Goal: Information Seeking & Learning: Check status

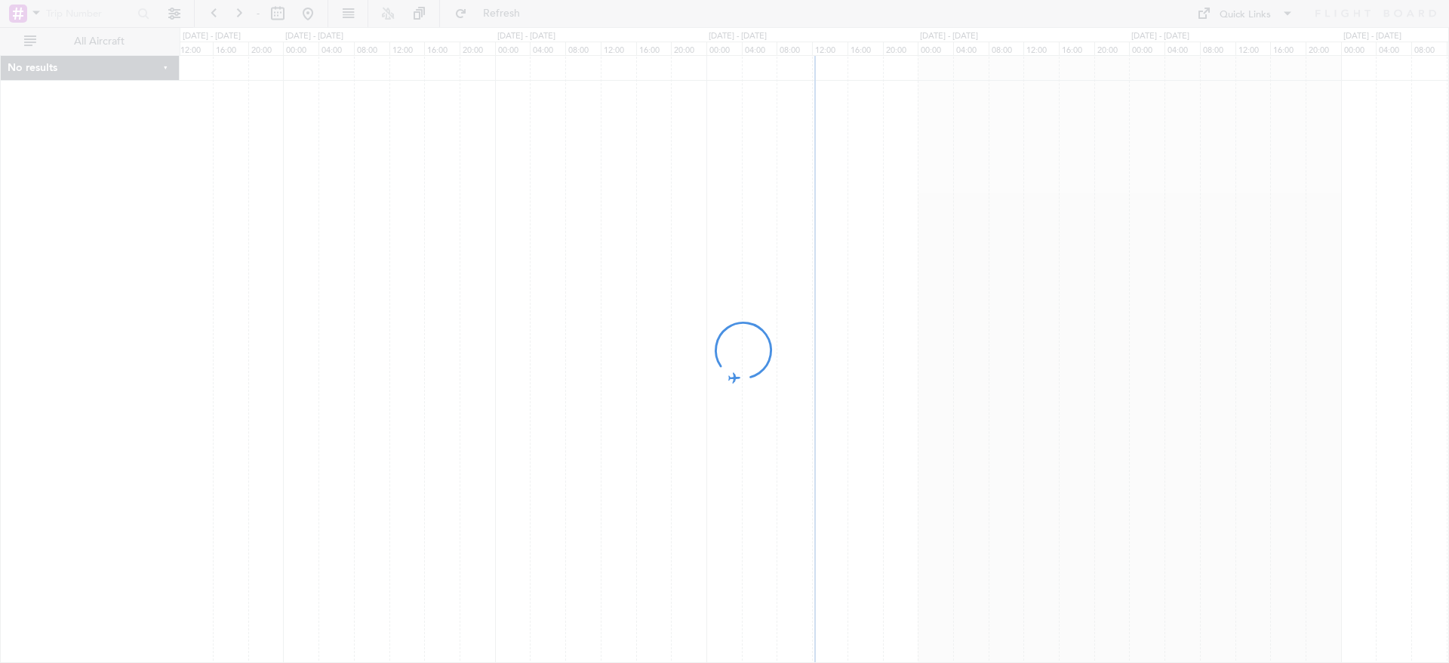
drag, startPoint x: 985, startPoint y: 220, endPoint x: 554, endPoint y: 265, distance: 433.3
click at [556, 265] on div at bounding box center [724, 331] width 1449 height 663
drag, startPoint x: 1012, startPoint y: 205, endPoint x: 597, endPoint y: 243, distance: 417.0
click at [597, 243] on div at bounding box center [724, 331] width 1449 height 663
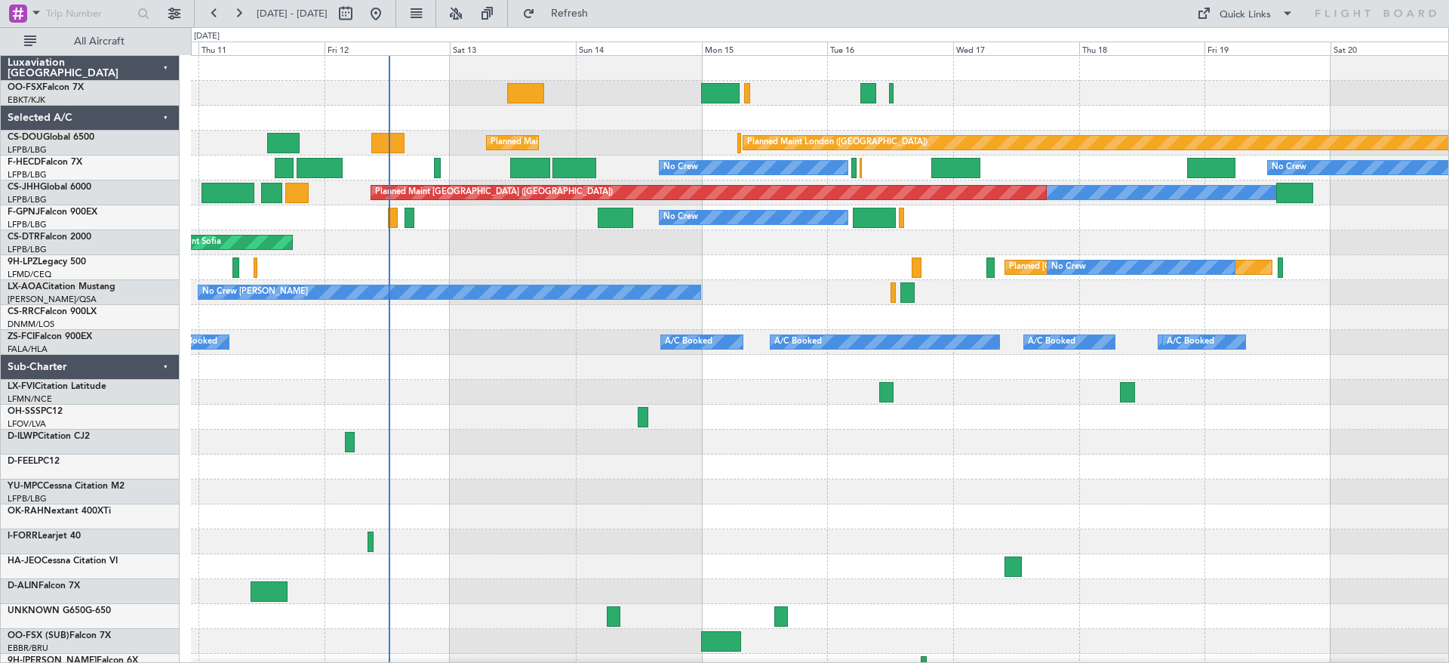
click at [534, 390] on div "Planned Maint Kortrijk-[GEOGRAPHIC_DATA] Planned Maint [GEOGRAPHIC_DATA] ([GEOG…" at bounding box center [820, 367] width 1258 height 623
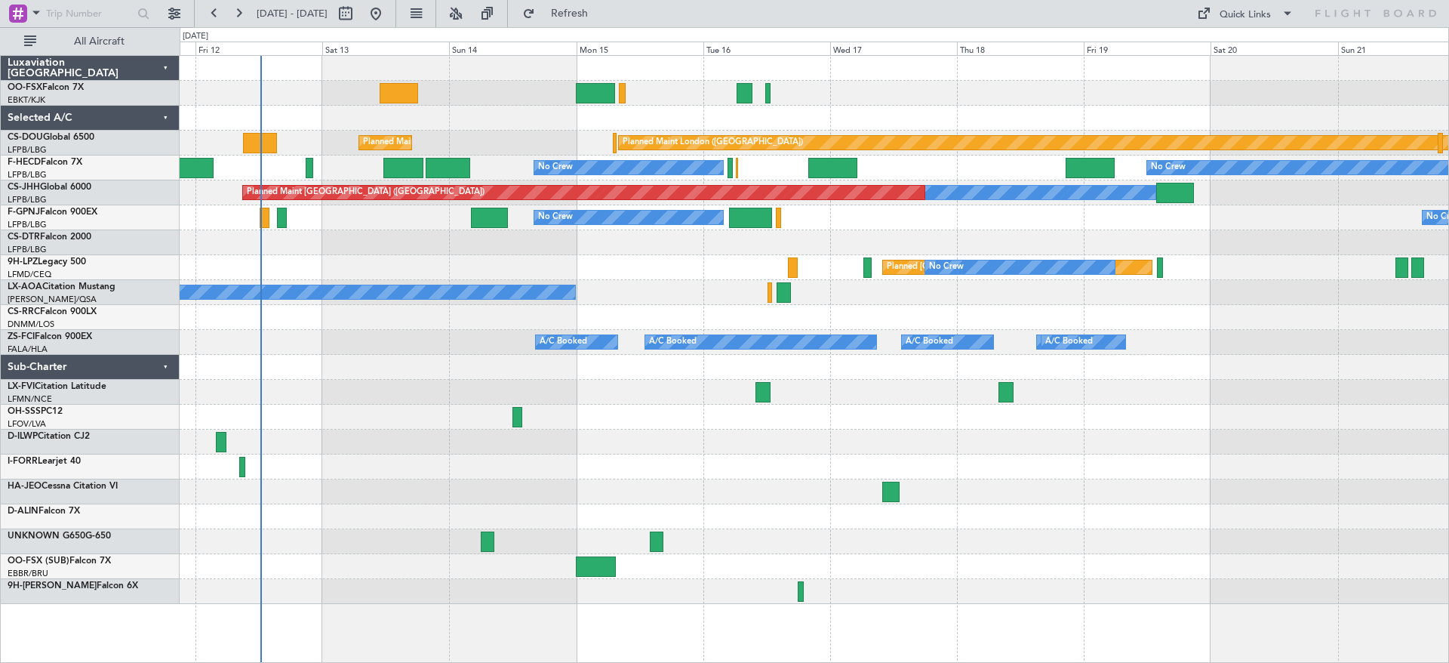
click at [645, 129] on div at bounding box center [814, 118] width 1269 height 25
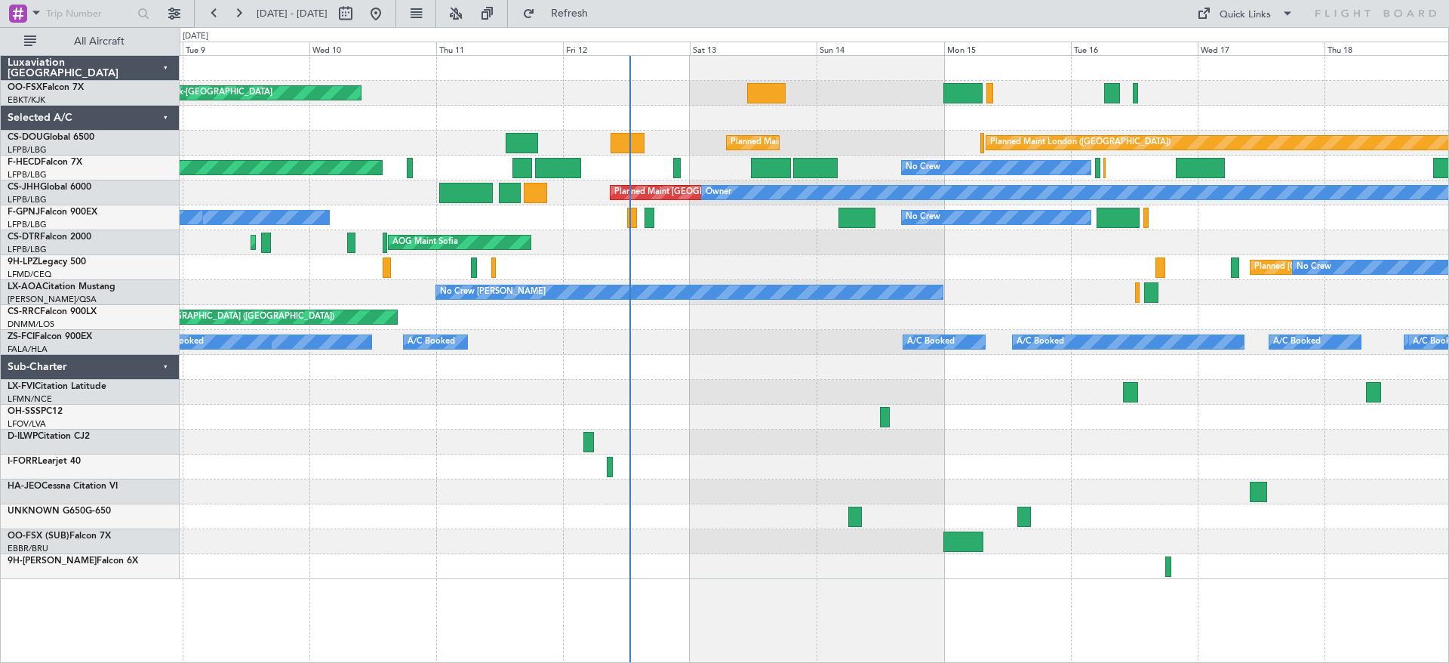
click at [828, 320] on div "Planned Maint Kortrijk-[GEOGRAPHIC_DATA] Planned Maint [GEOGRAPHIC_DATA] ([GEOG…" at bounding box center [814, 317] width 1269 height 523
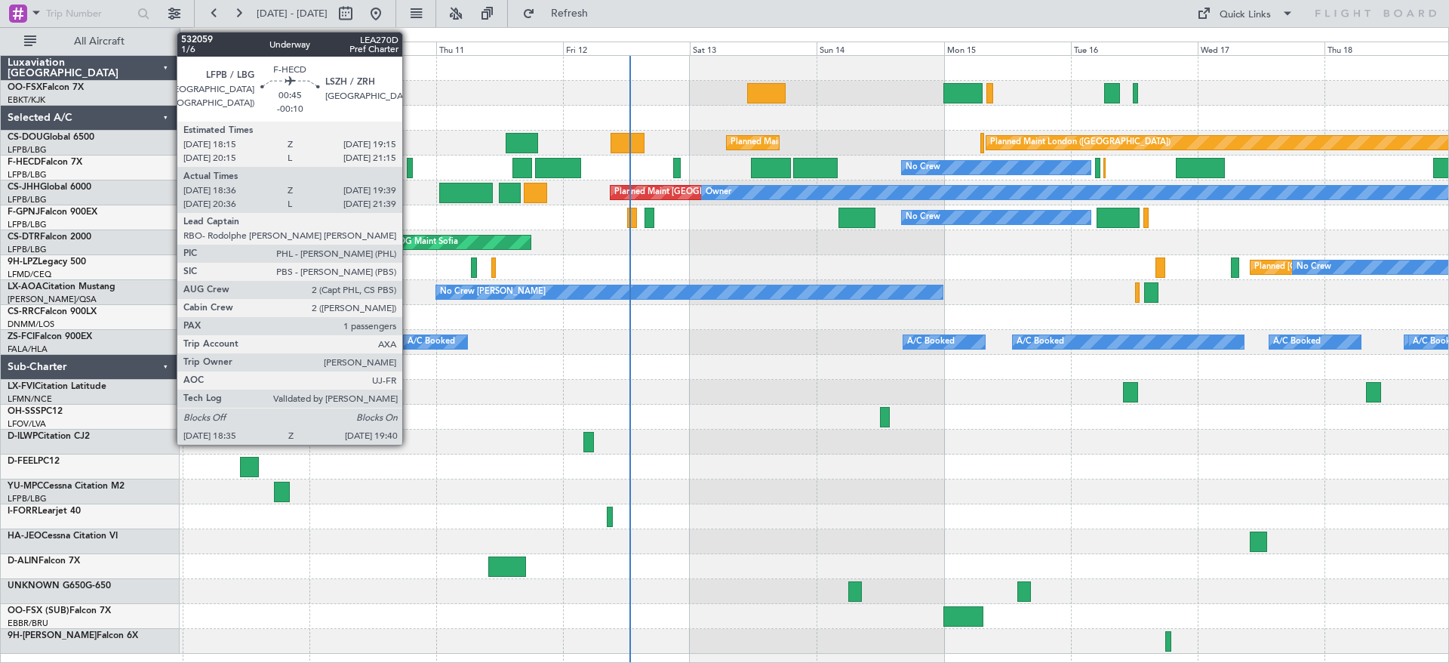
click at [409, 167] on div at bounding box center [410, 168] width 6 height 20
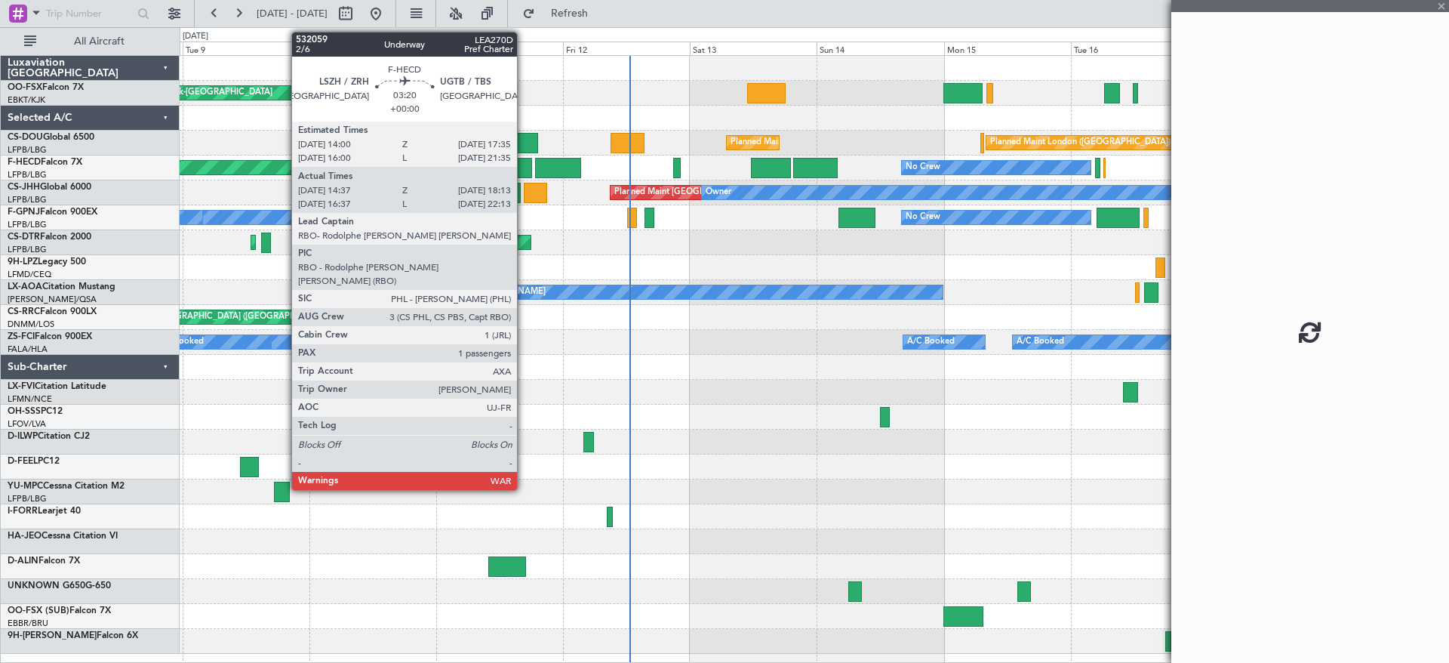
click at [525, 164] on div at bounding box center [523, 168] width 20 height 20
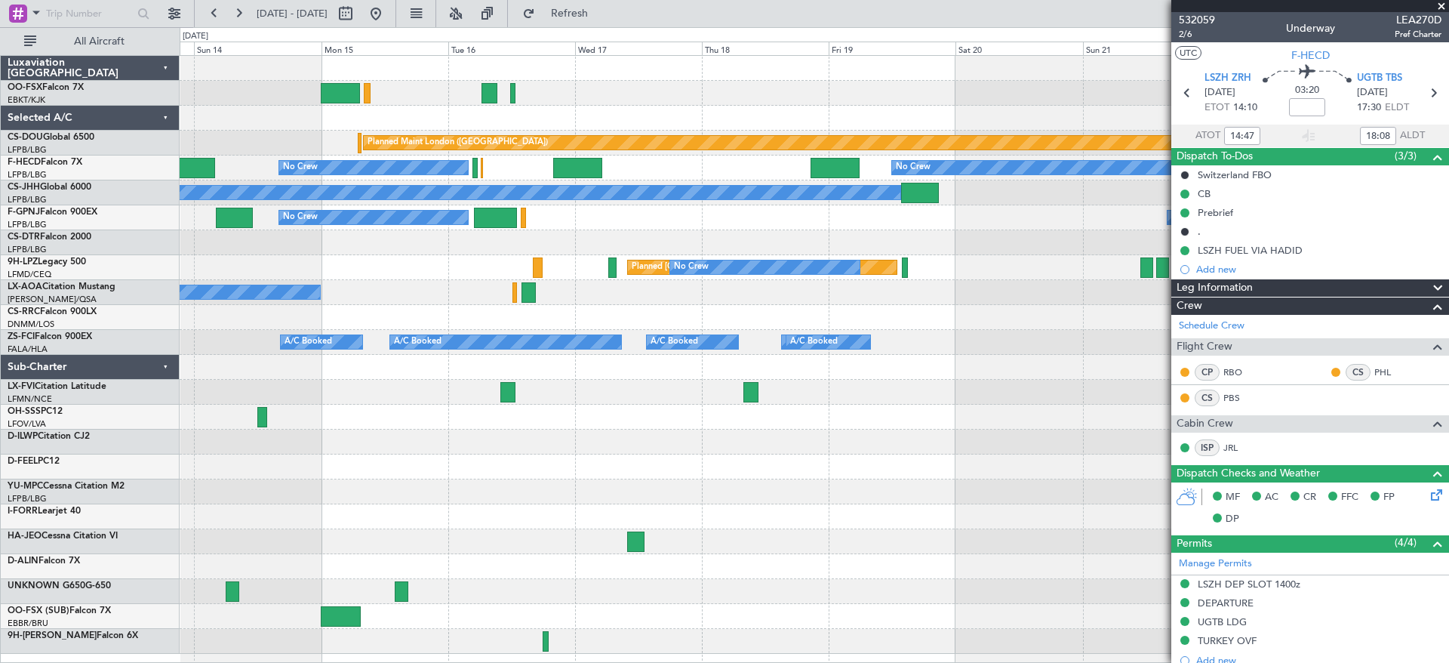
click at [128, 378] on div "Planned Maint London ([GEOGRAPHIC_DATA]) Planned Maint [GEOGRAPHIC_DATA] ([GEOG…" at bounding box center [724, 345] width 1449 height 636
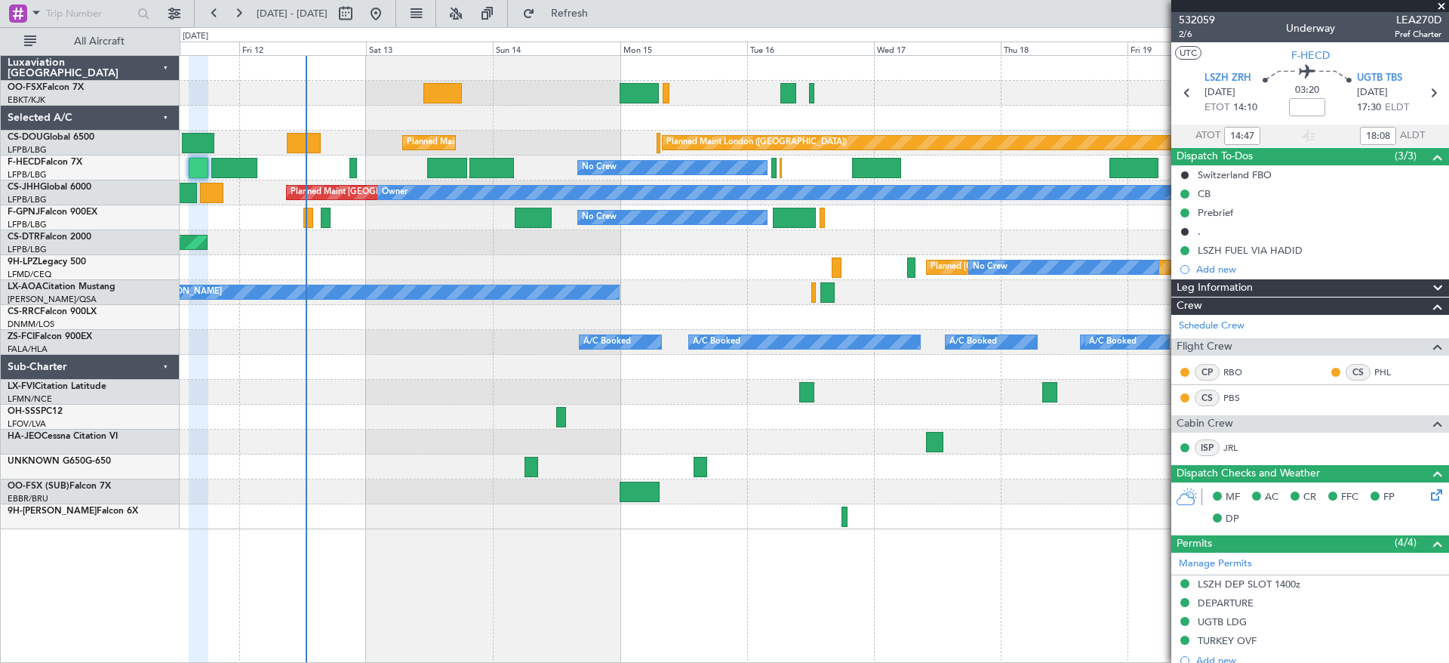
click at [843, 473] on div at bounding box center [814, 466] width 1269 height 25
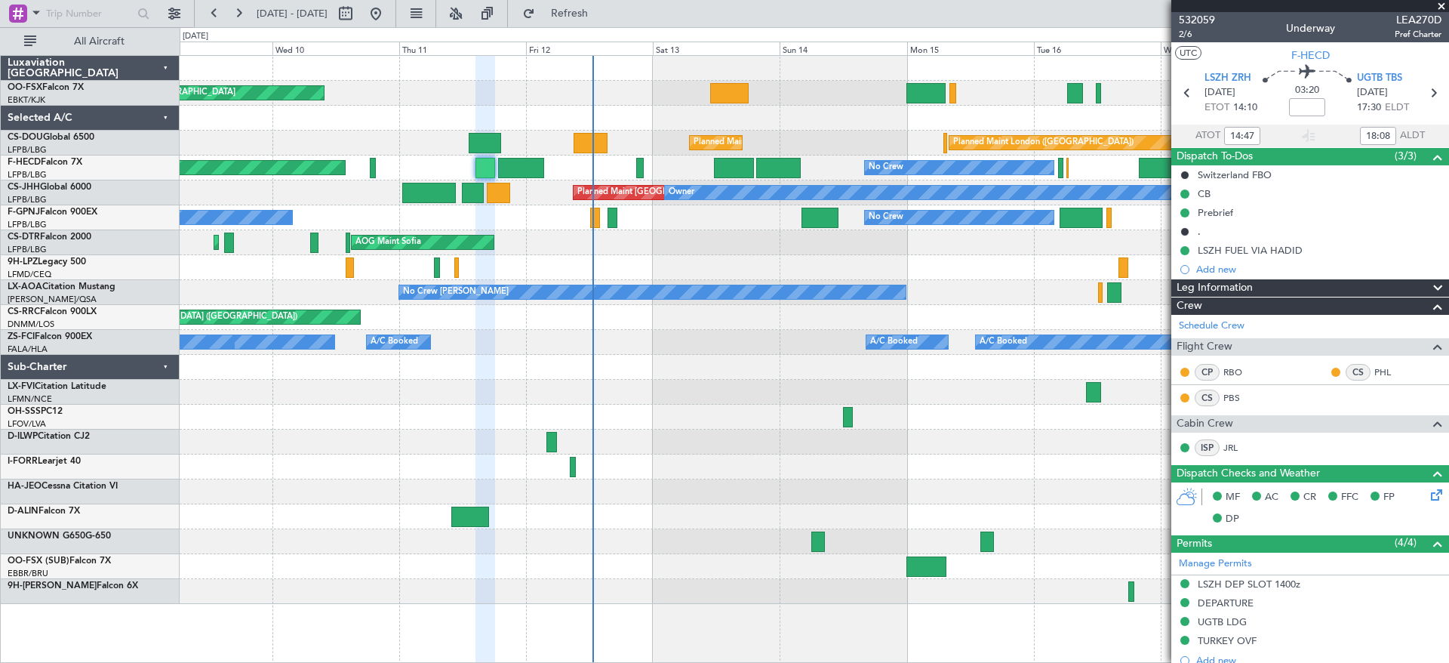
click at [202, 369] on div "Planned Maint Kortrijk-[GEOGRAPHIC_DATA] Planned Maint [GEOGRAPHIC_DATA] ([GEOG…" at bounding box center [814, 330] width 1269 height 548
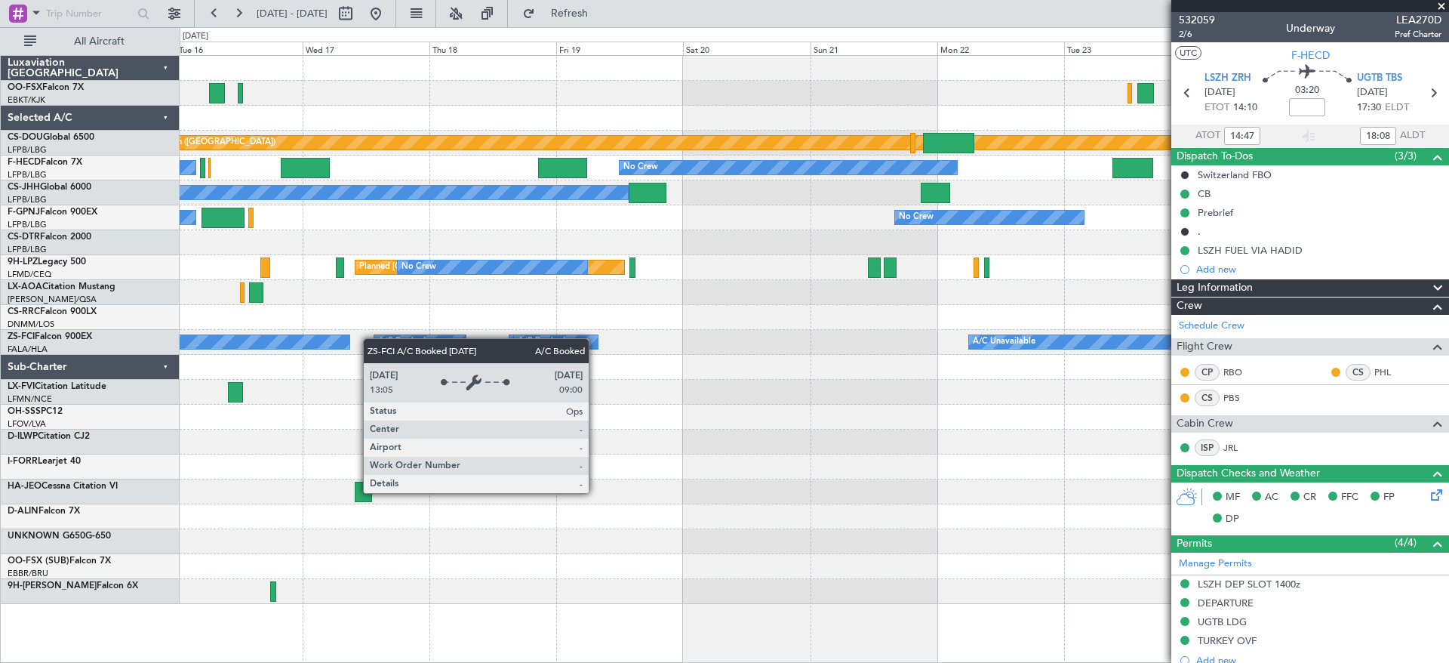
click at [334, 340] on div "Planned Maint London ([GEOGRAPHIC_DATA]) Planned Maint [GEOGRAPHIC_DATA] ([GEOG…" at bounding box center [814, 330] width 1269 height 548
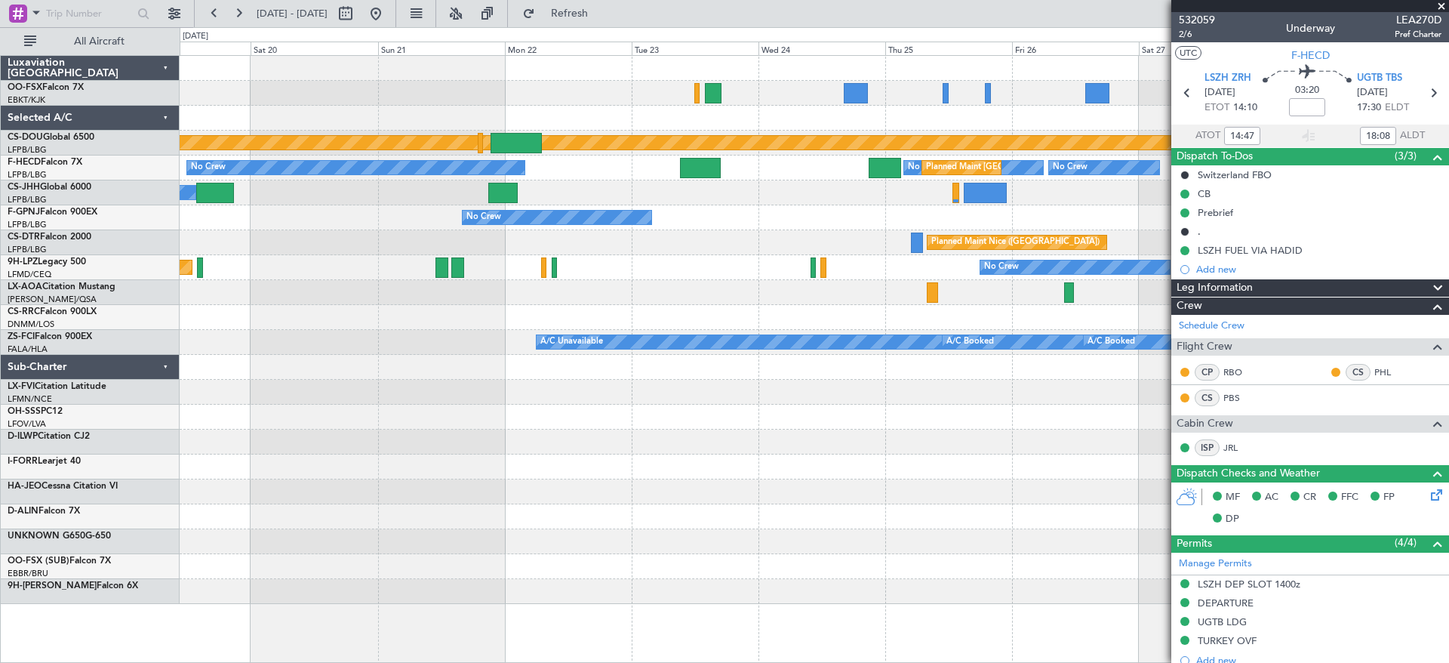
click at [382, 344] on div "Planned Maint London ([GEOGRAPHIC_DATA]) Planned Maint [GEOGRAPHIC_DATA] ([GEOG…" at bounding box center [814, 330] width 1269 height 548
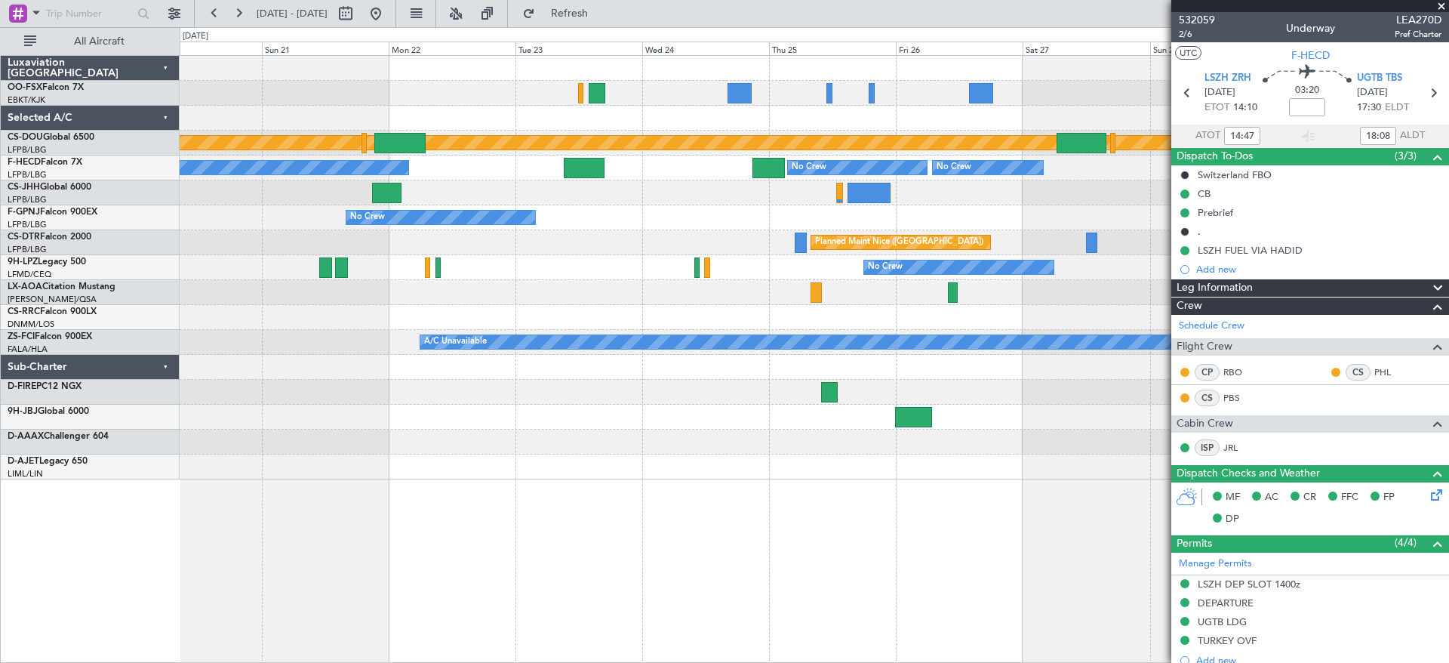
click at [1152, 251] on div "Planned Maint London ([GEOGRAPHIC_DATA]) Planned Maint [GEOGRAPHIC_DATA] ([GEOG…" at bounding box center [814, 267] width 1269 height 423
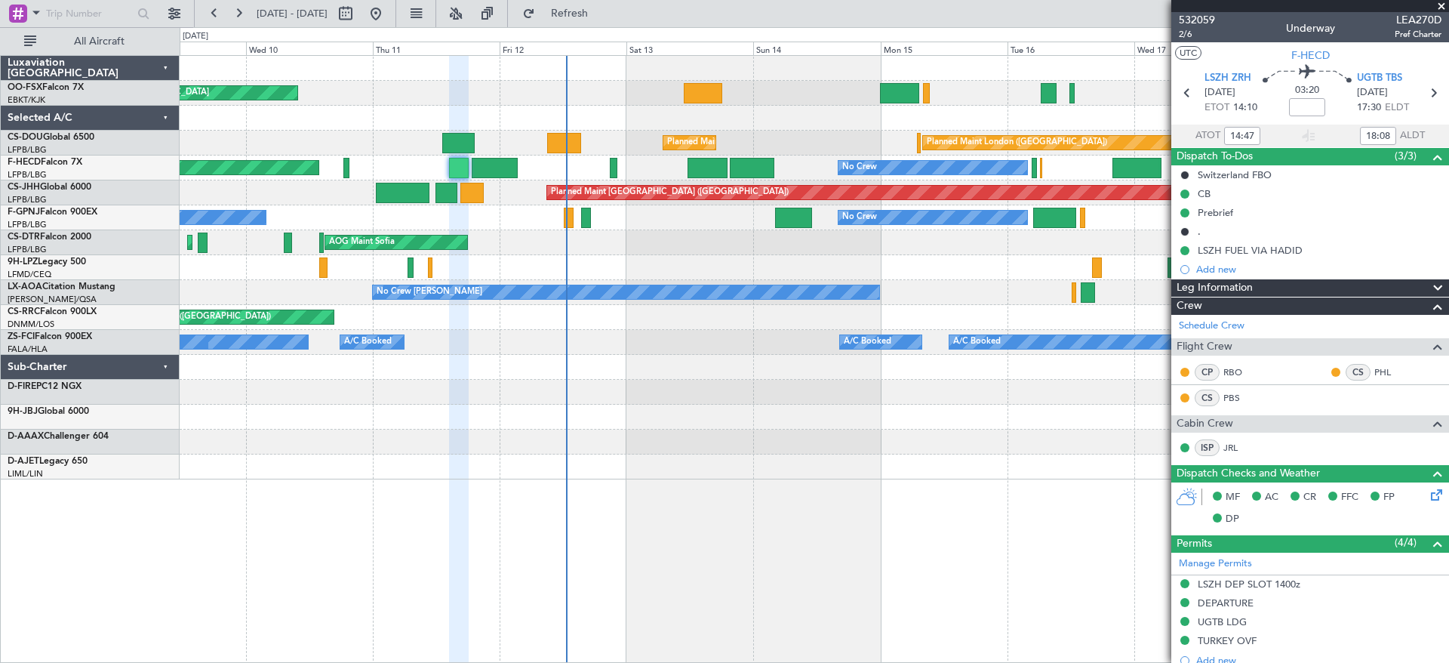
click at [848, 281] on div "Planned Maint Kortrijk-[GEOGRAPHIC_DATA] Planned Maint [GEOGRAPHIC_DATA] ([GEOG…" at bounding box center [814, 267] width 1269 height 423
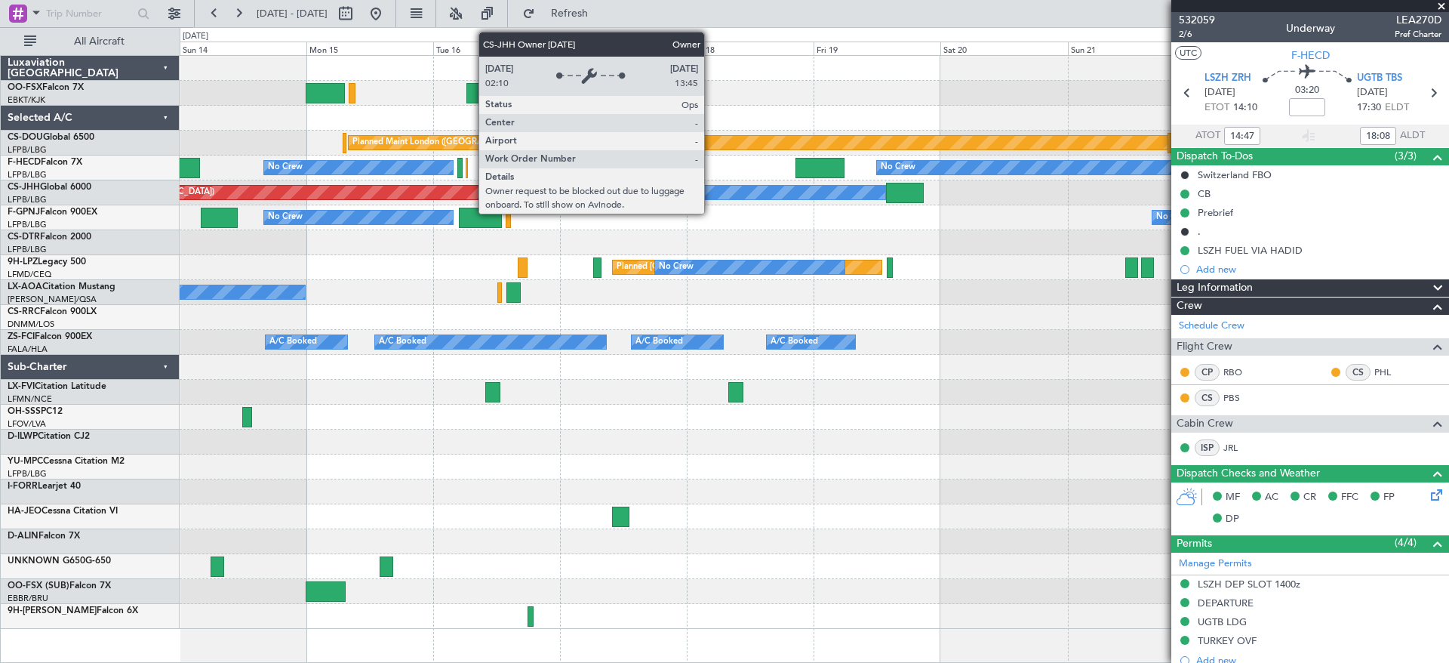
click at [297, 268] on div "Planned Maint London ([GEOGRAPHIC_DATA]) Planned Maint [GEOGRAPHIC_DATA] ([GEOG…" at bounding box center [814, 342] width 1269 height 573
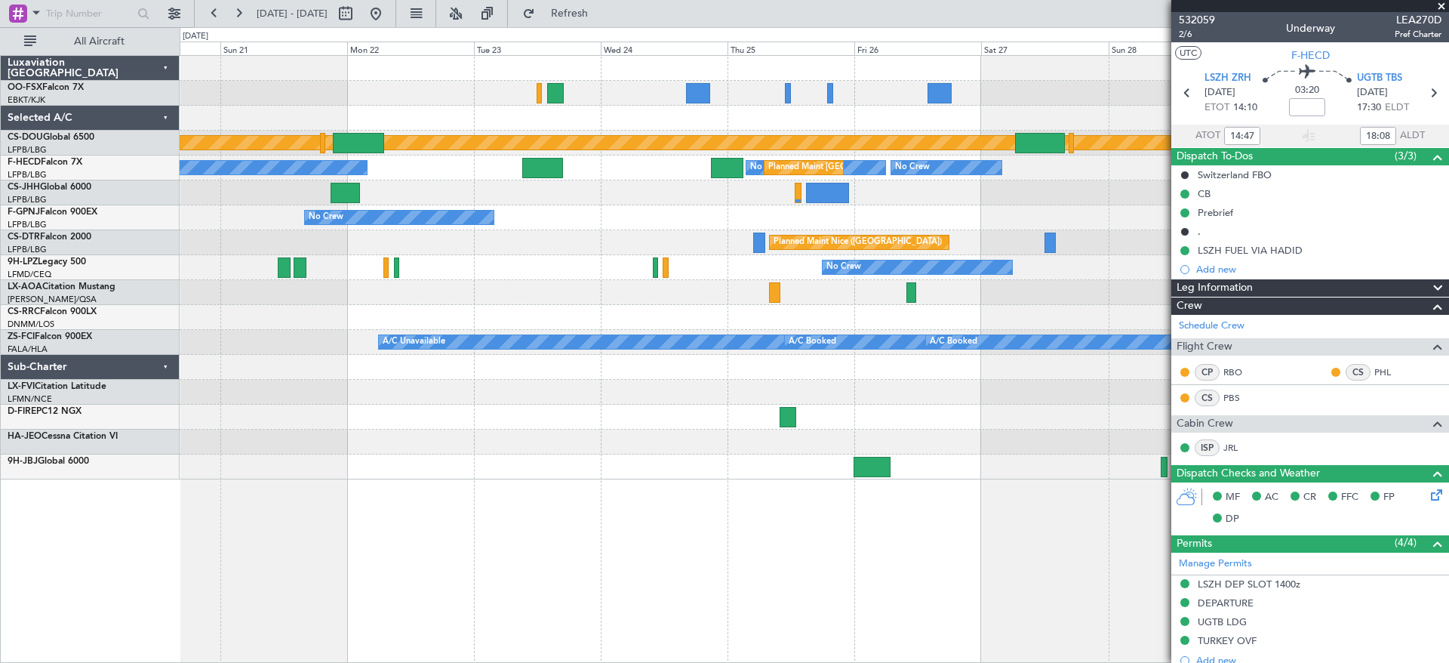
click at [423, 270] on div "Planned Maint London ([GEOGRAPHIC_DATA]) Planned Maint [GEOGRAPHIC_DATA] ([GEOG…" at bounding box center [814, 267] width 1269 height 423
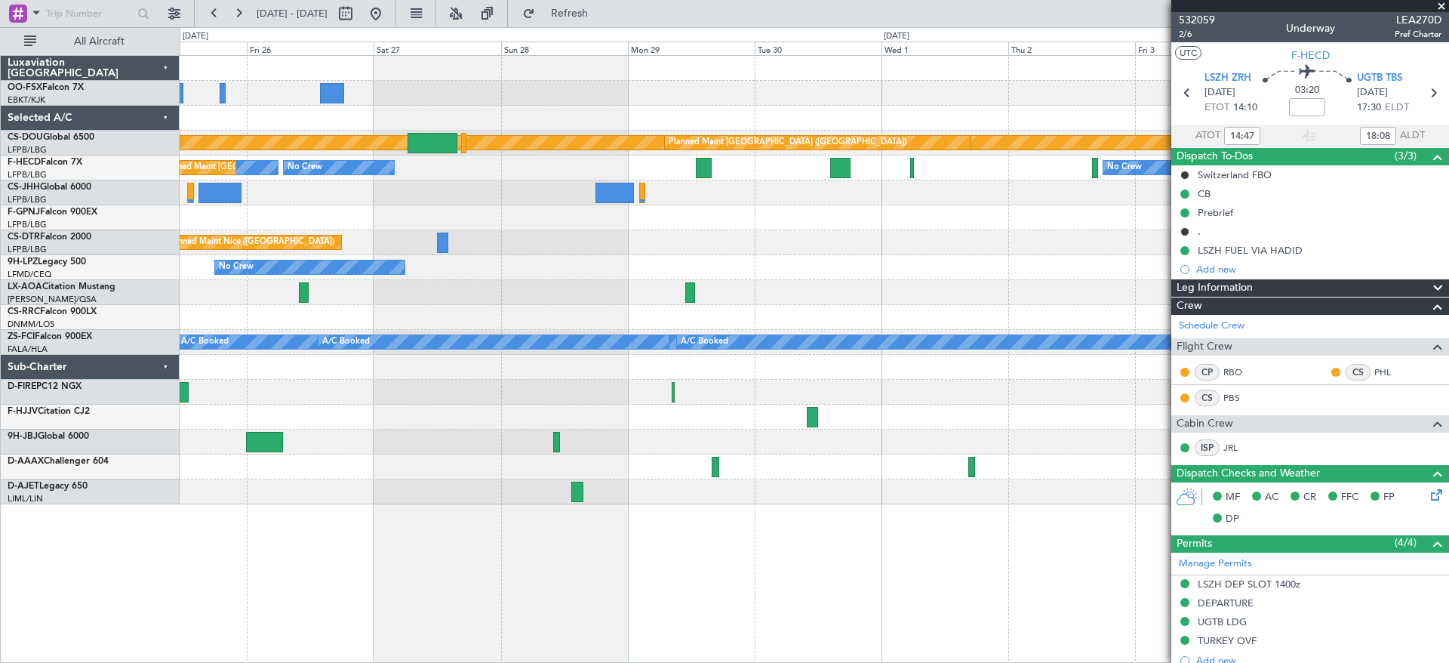
click at [263, 290] on div "Planned Maint London ([GEOGRAPHIC_DATA]) Planned Maint [GEOGRAPHIC_DATA] ([GEOG…" at bounding box center [814, 280] width 1269 height 448
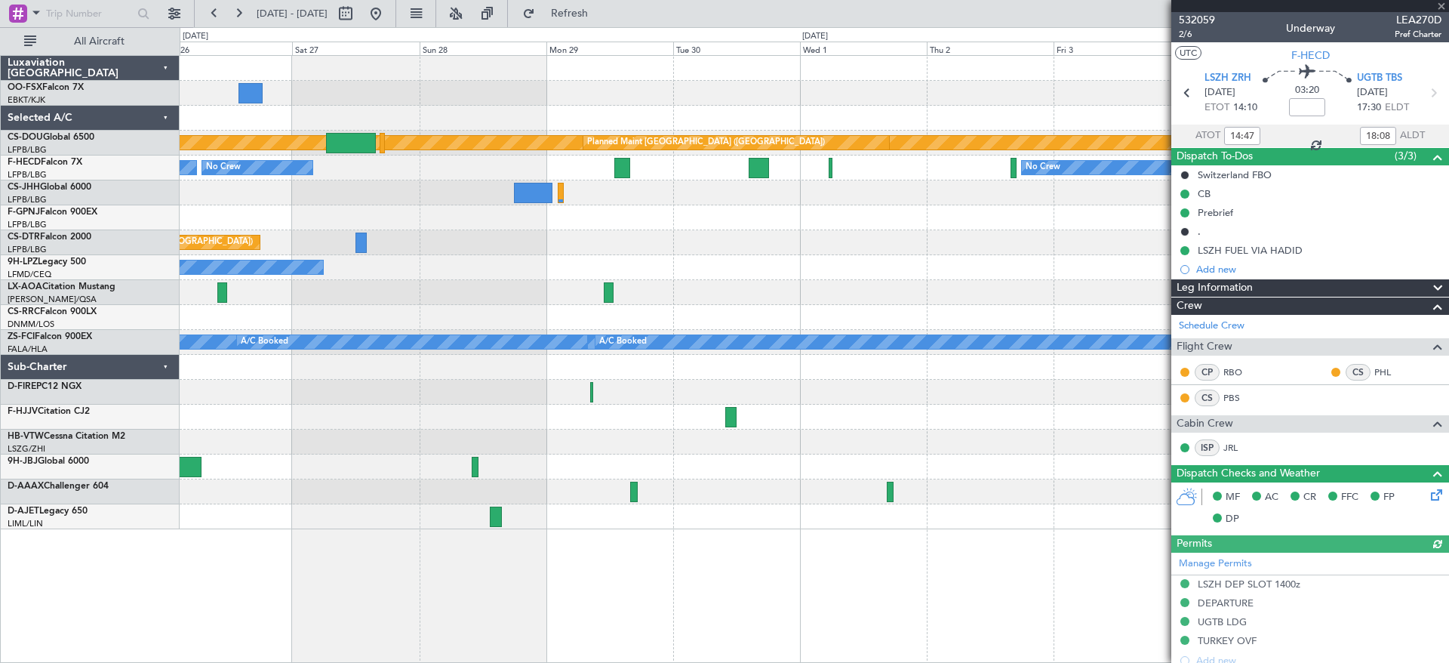
click at [256, 274] on div "Planned Maint London ([GEOGRAPHIC_DATA]) Planned Maint [GEOGRAPHIC_DATA] ([GEOG…" at bounding box center [814, 292] width 1269 height 473
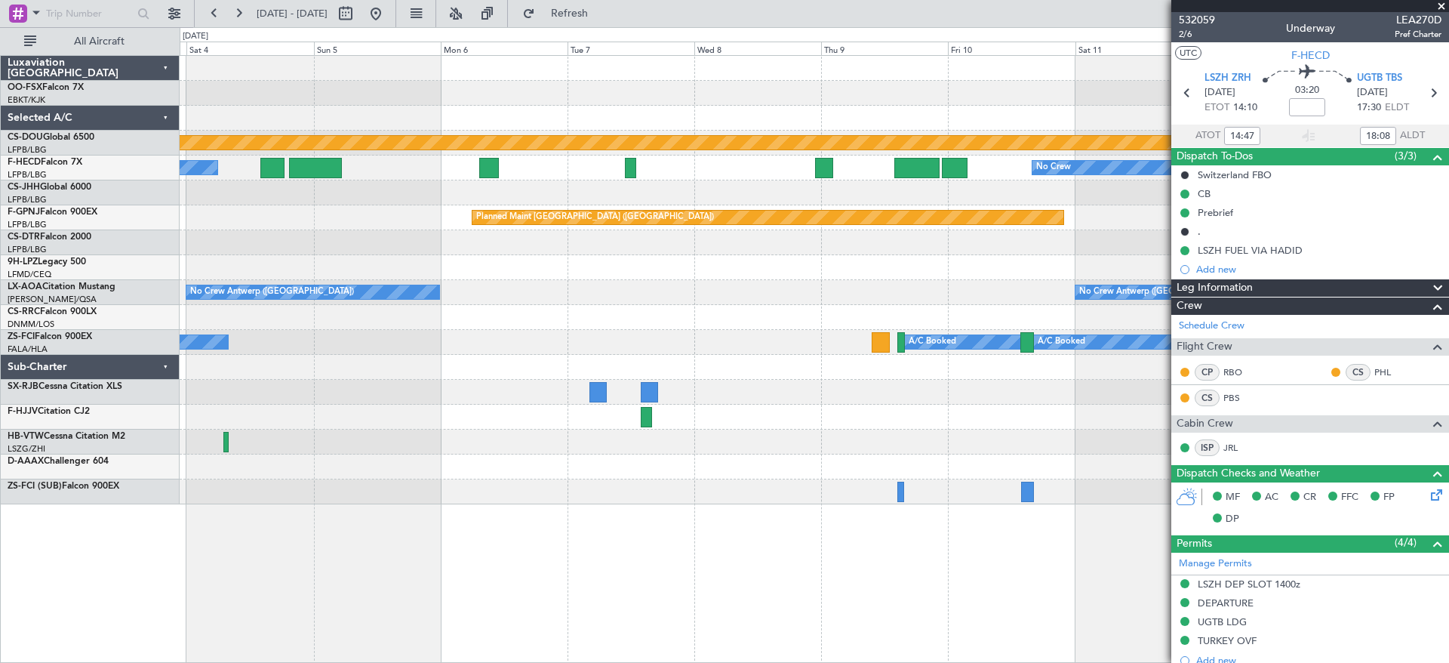
click at [306, 281] on div "Planned Maint London ([GEOGRAPHIC_DATA]) Planned Maint [GEOGRAPHIC_DATA] ([GEOG…" at bounding box center [814, 280] width 1269 height 448
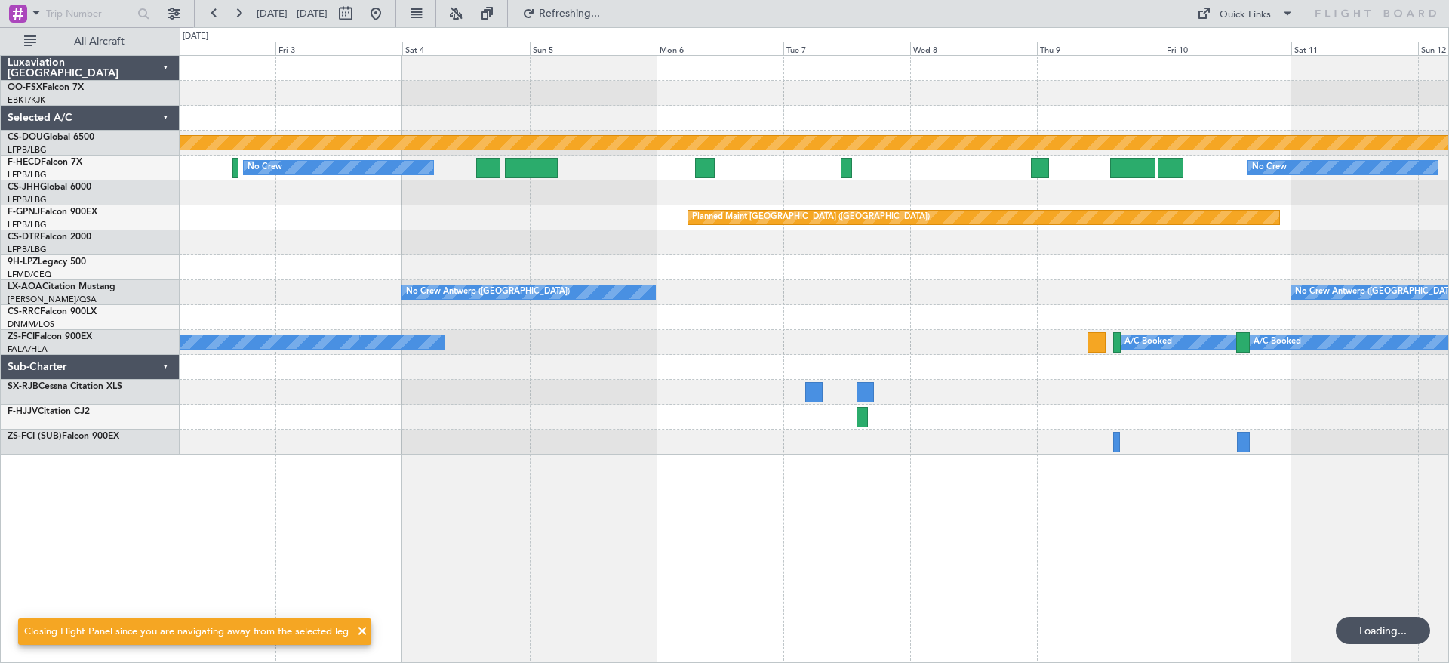
click at [540, 208] on div "Planned Maint London ([GEOGRAPHIC_DATA]) Planned Maint [GEOGRAPHIC_DATA] ([GEOG…" at bounding box center [814, 255] width 1269 height 399
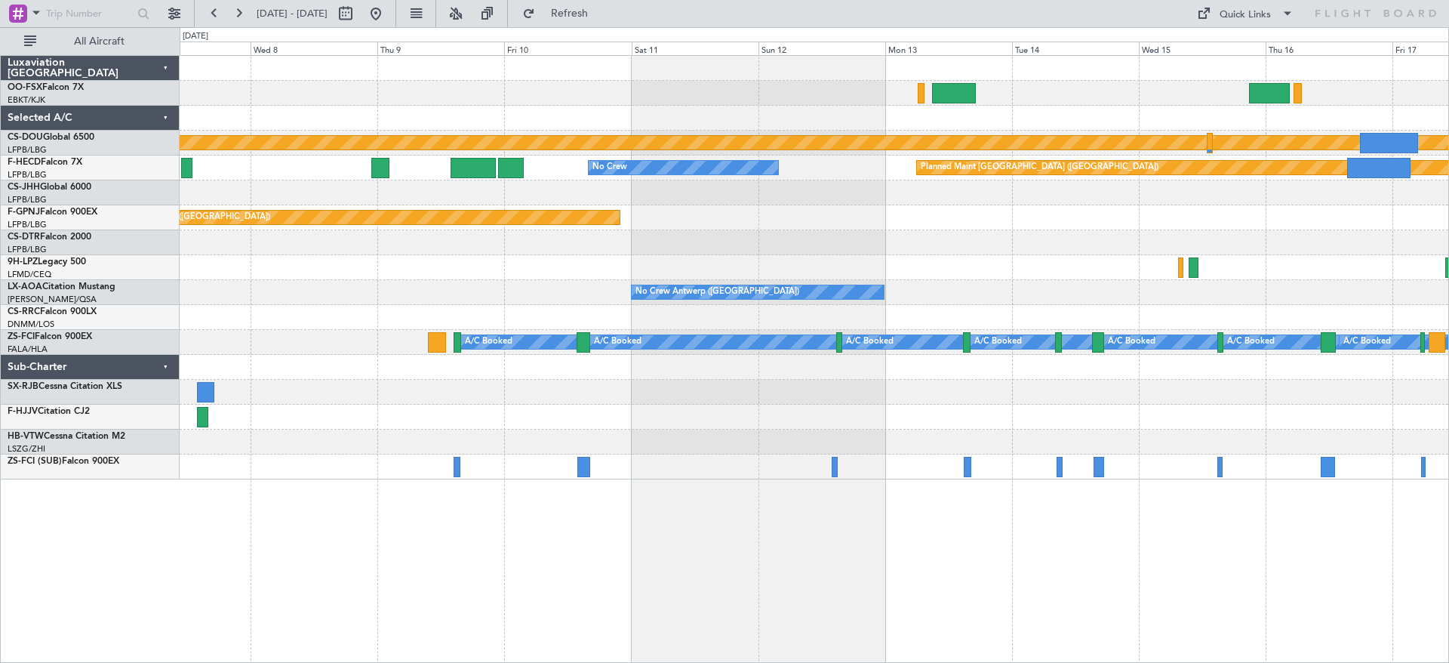
click at [437, 246] on div "Planned Maint London ([GEOGRAPHIC_DATA]) No Crew Planned Maint [GEOGRAPHIC_DATA…" at bounding box center [814, 267] width 1269 height 423
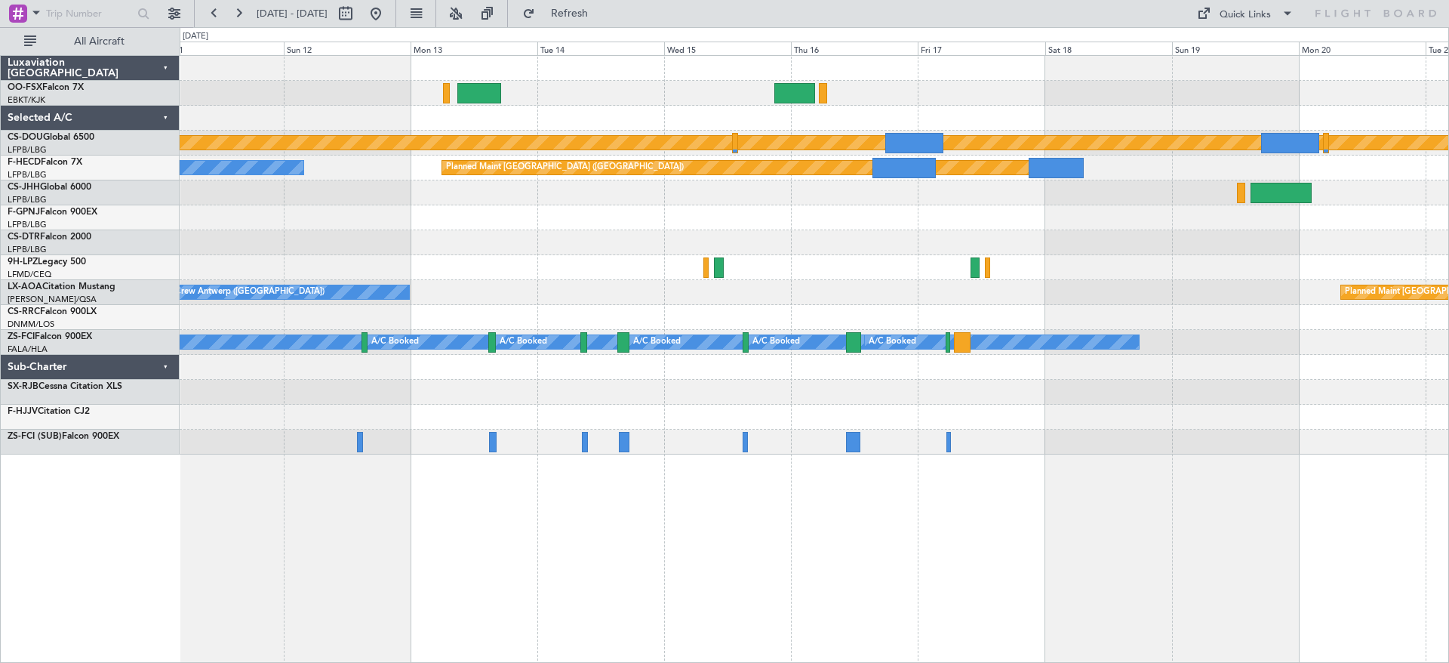
click at [288, 292] on div "Planned Maint London ([GEOGRAPHIC_DATA]) No Crew Planned Maint [GEOGRAPHIC_DATA…" at bounding box center [814, 255] width 1269 height 399
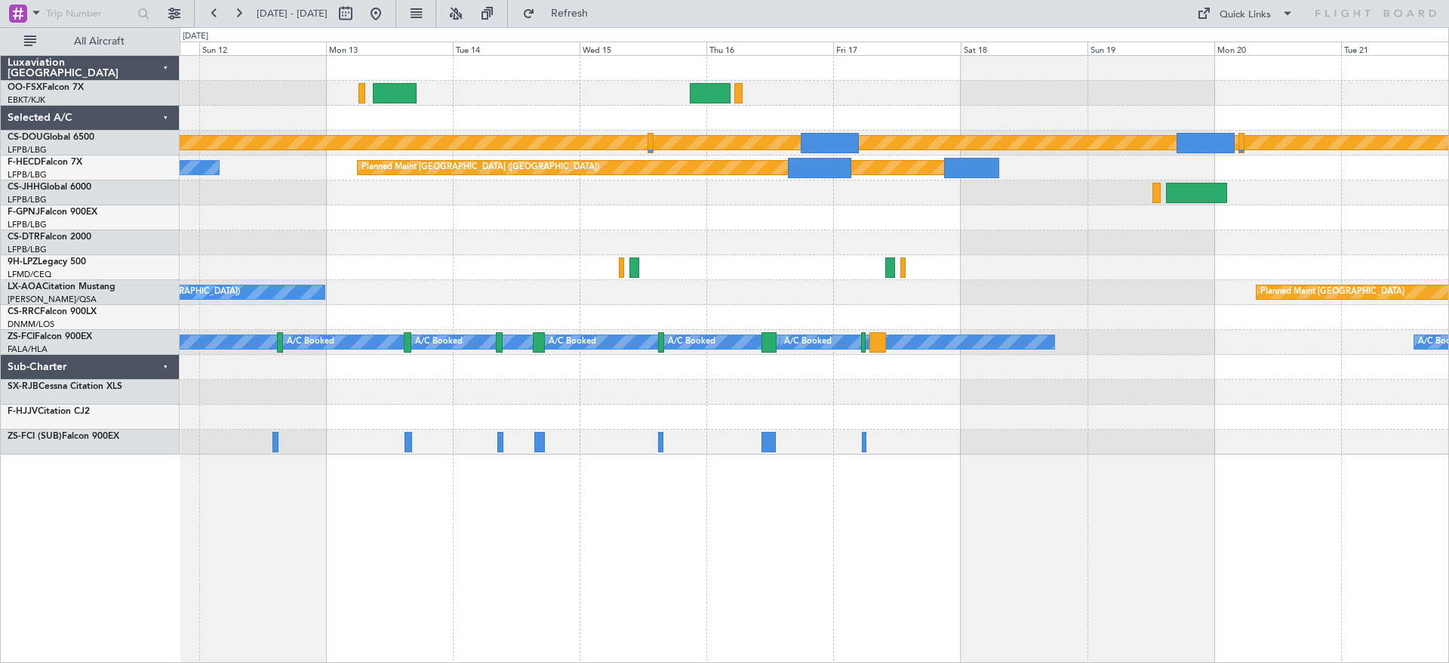
click at [598, 263] on div "Planned Maint London ([GEOGRAPHIC_DATA]) No Crew Planned Maint [GEOGRAPHIC_DATA…" at bounding box center [814, 255] width 1269 height 399
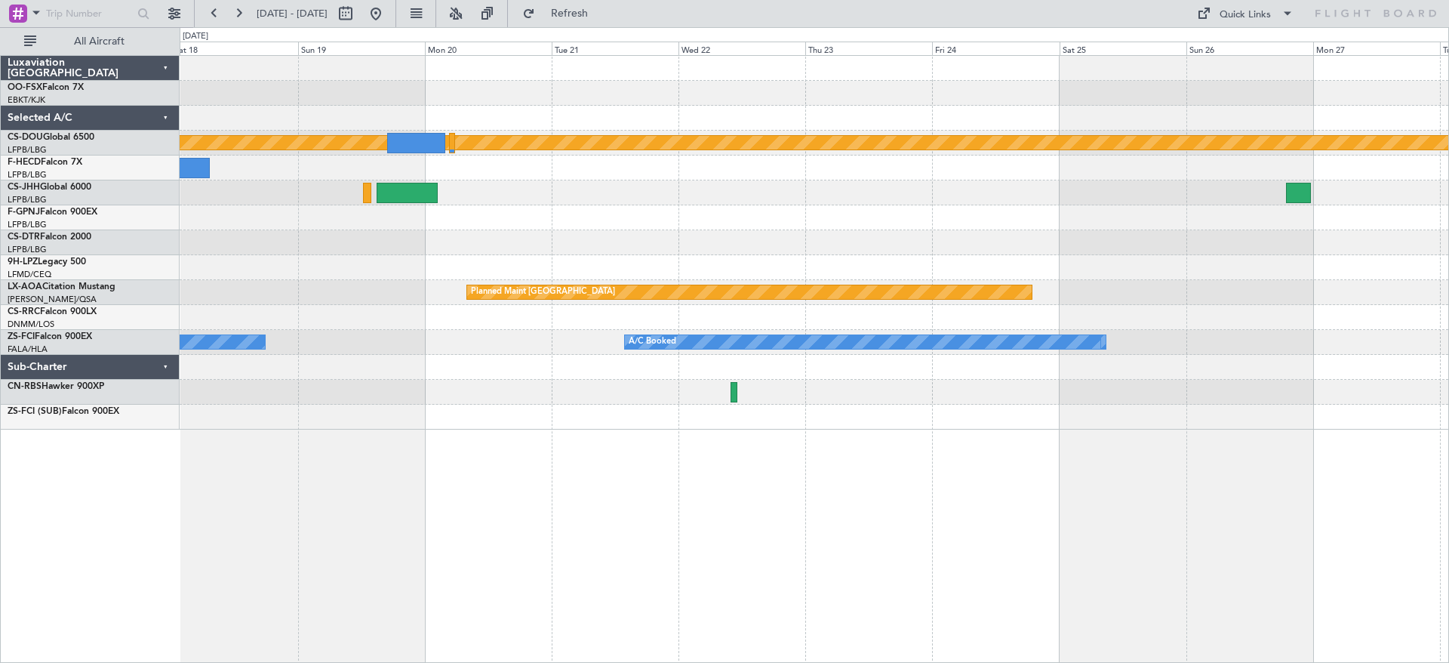
click at [220, 247] on div "Planned Maint London ([GEOGRAPHIC_DATA]) Planned Maint [GEOGRAPHIC_DATA] A/C Bo…" at bounding box center [814, 243] width 1269 height 374
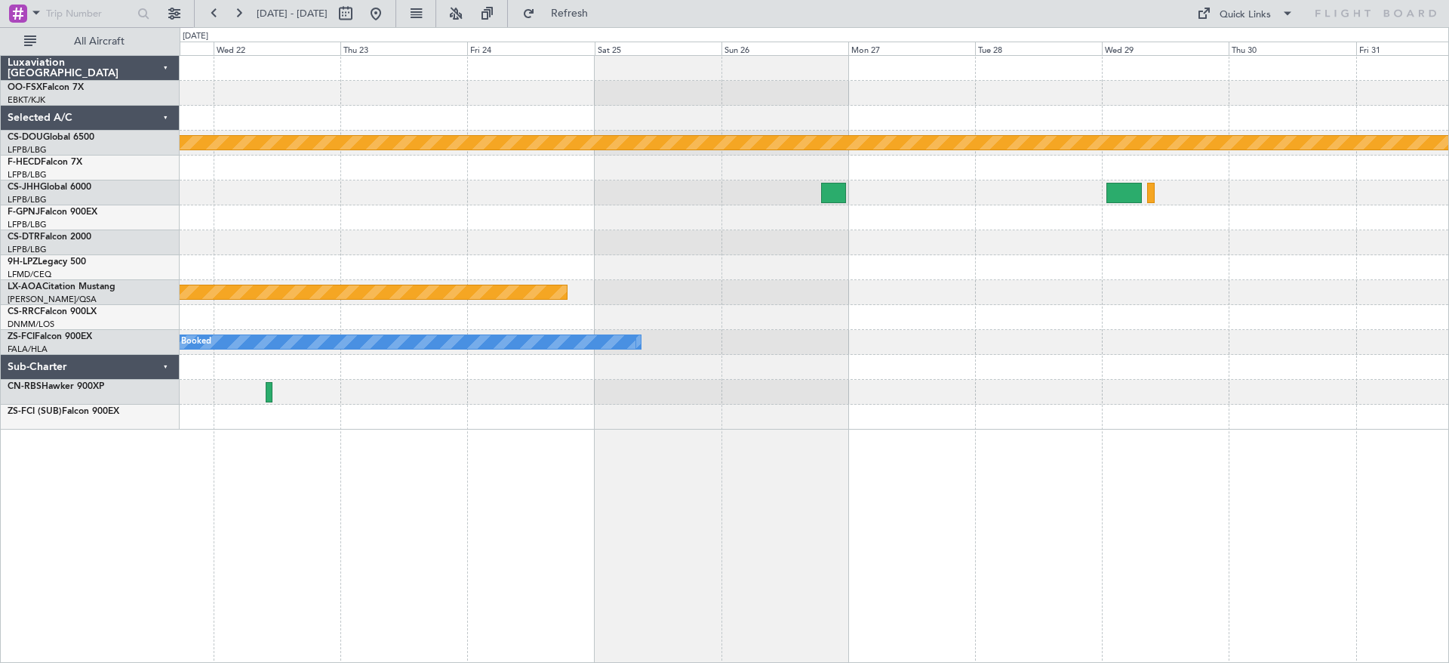
click at [205, 238] on div "Planned Maint London ([GEOGRAPHIC_DATA]) Planned Maint [GEOGRAPHIC_DATA] A/C Bo…" at bounding box center [814, 243] width 1269 height 374
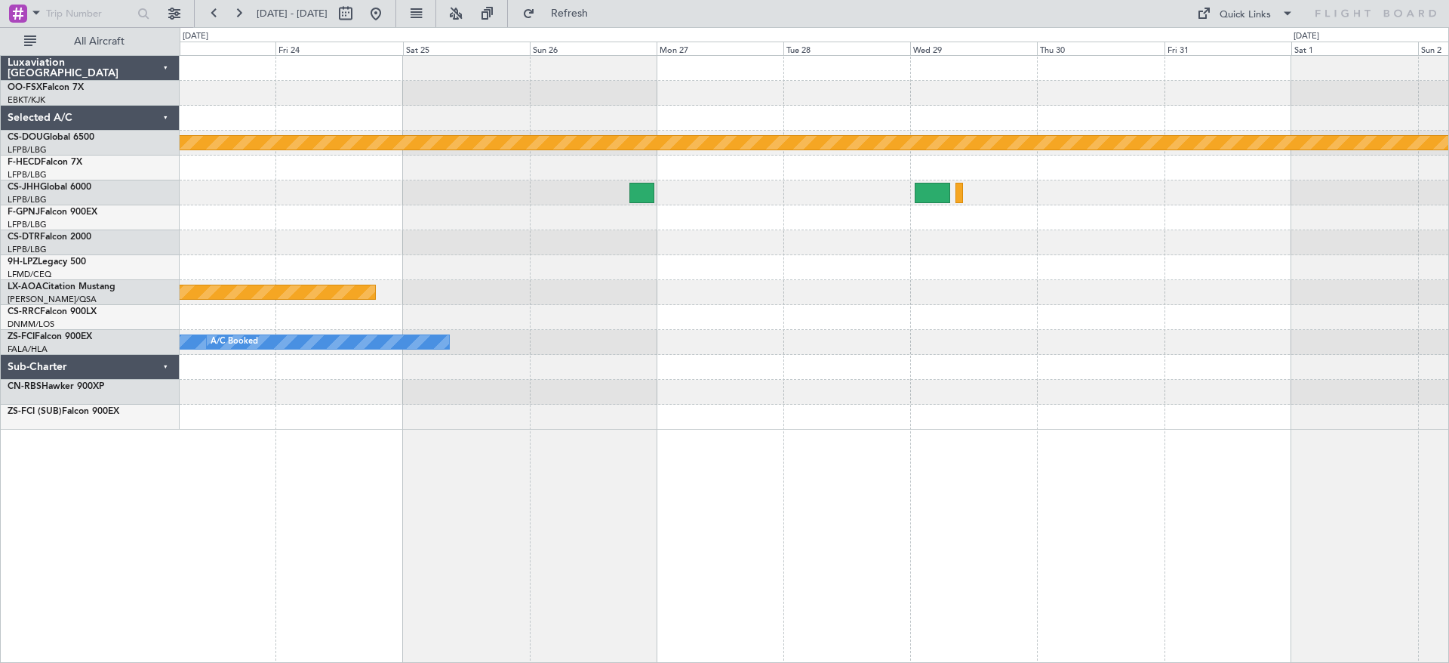
click at [1266, 223] on div "Planned Maint London ([GEOGRAPHIC_DATA]) Planned Maint [GEOGRAPHIC_DATA] A/C Bo…" at bounding box center [814, 243] width 1269 height 374
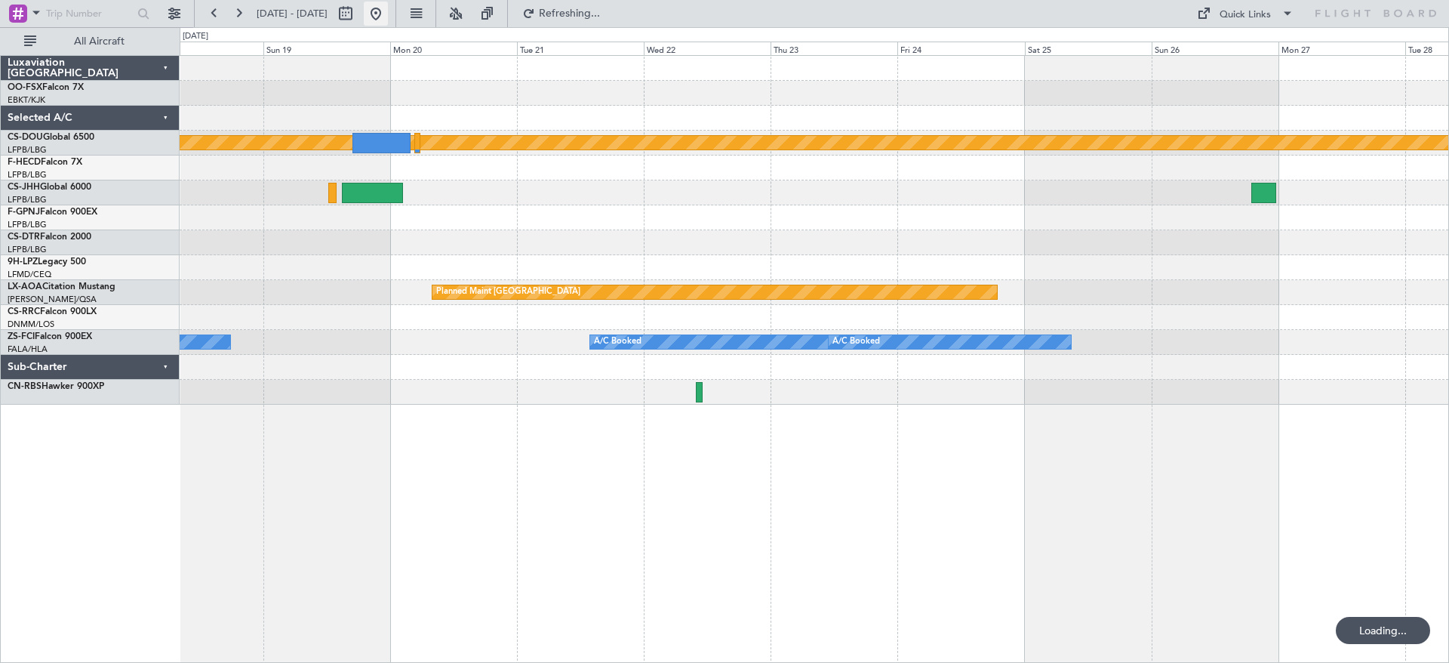
click at [388, 23] on button at bounding box center [376, 14] width 24 height 24
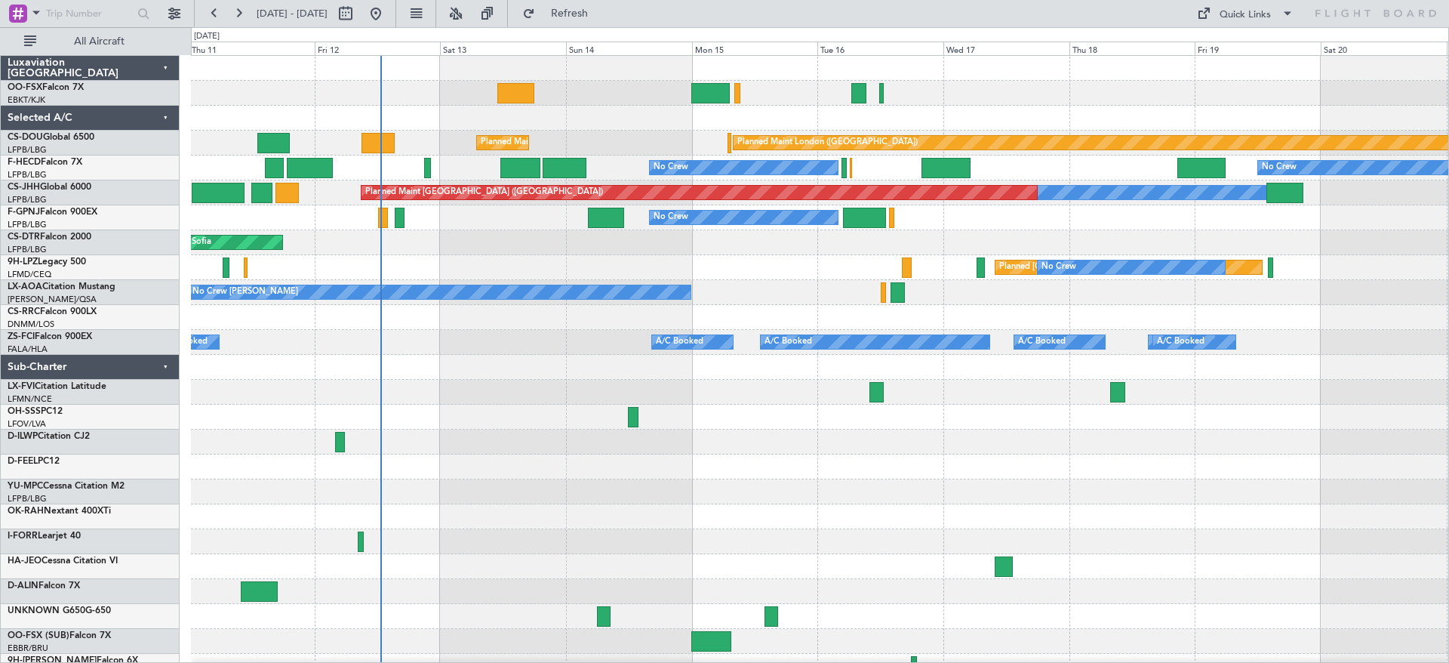
click at [460, 363] on div "Planned Maint Kortrijk-[GEOGRAPHIC_DATA] Planned Maint [GEOGRAPHIC_DATA] ([GEOG…" at bounding box center [820, 367] width 1258 height 623
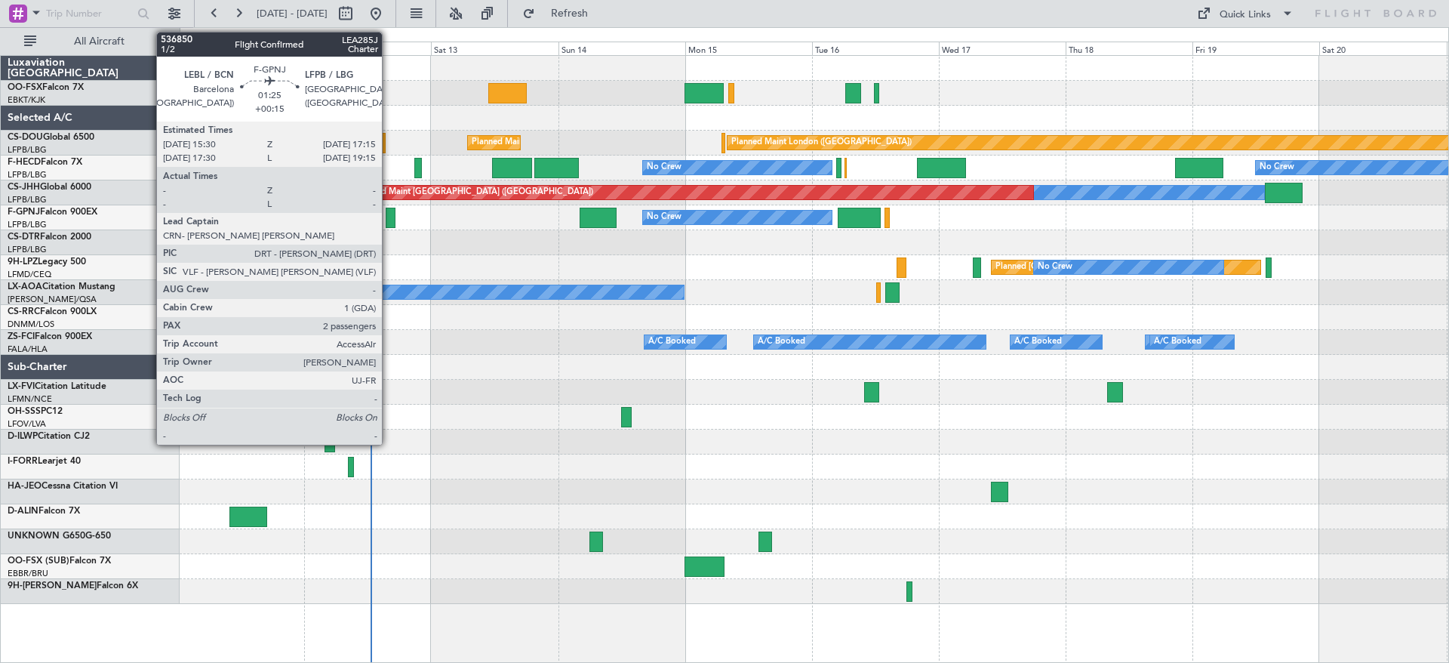
click at [389, 214] on div at bounding box center [391, 218] width 10 height 20
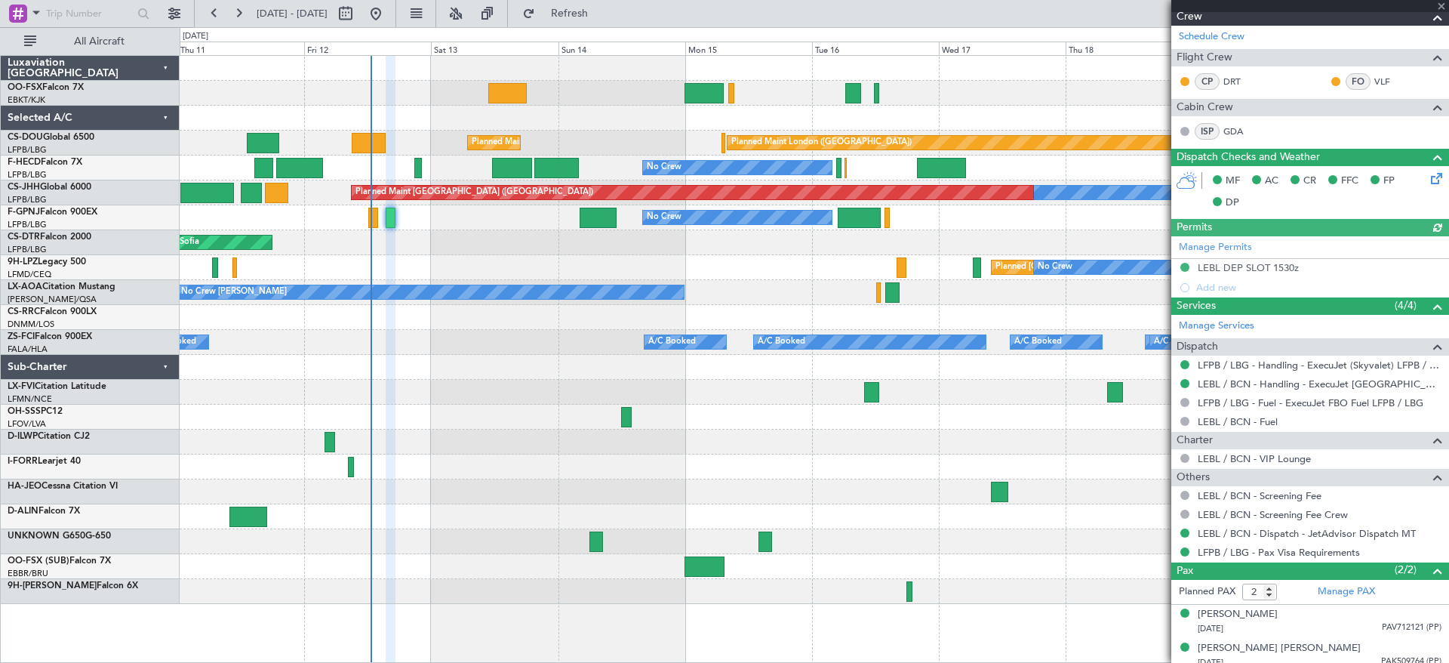
scroll to position [260, 0]
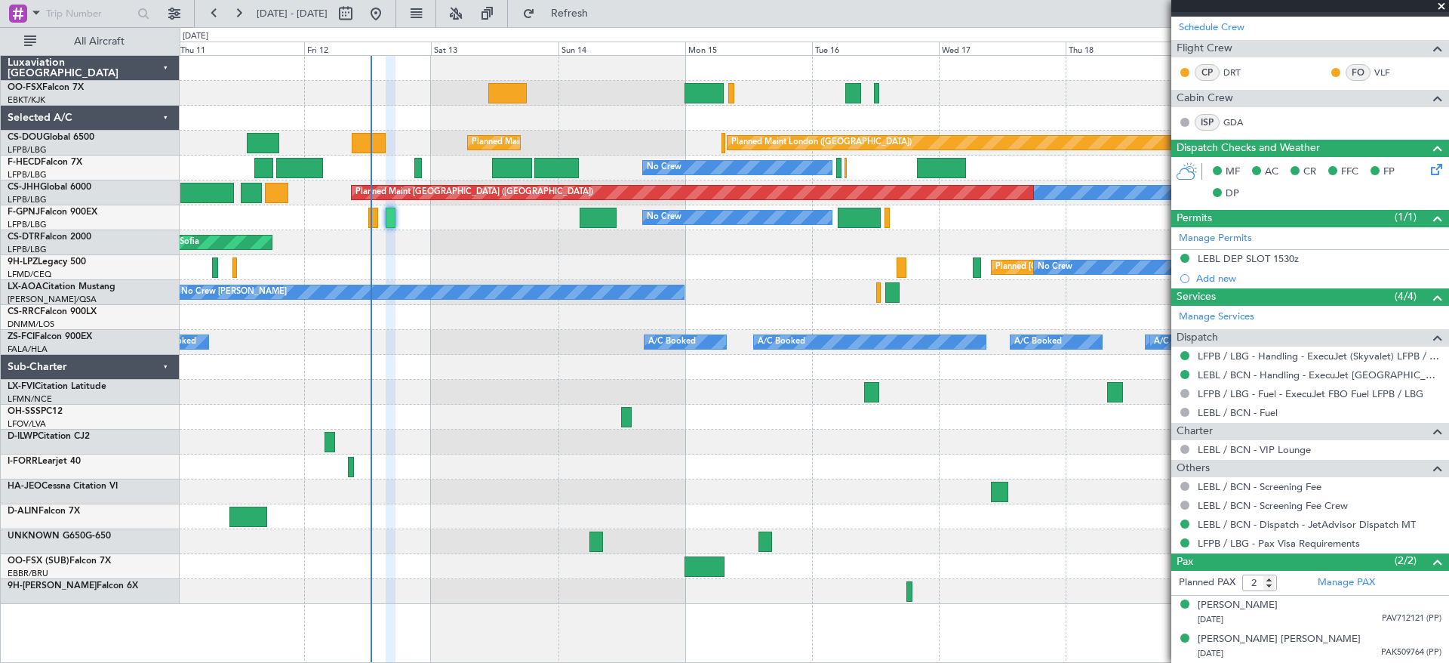
click at [1441, 5] on span at bounding box center [1441, 7] width 15 height 14
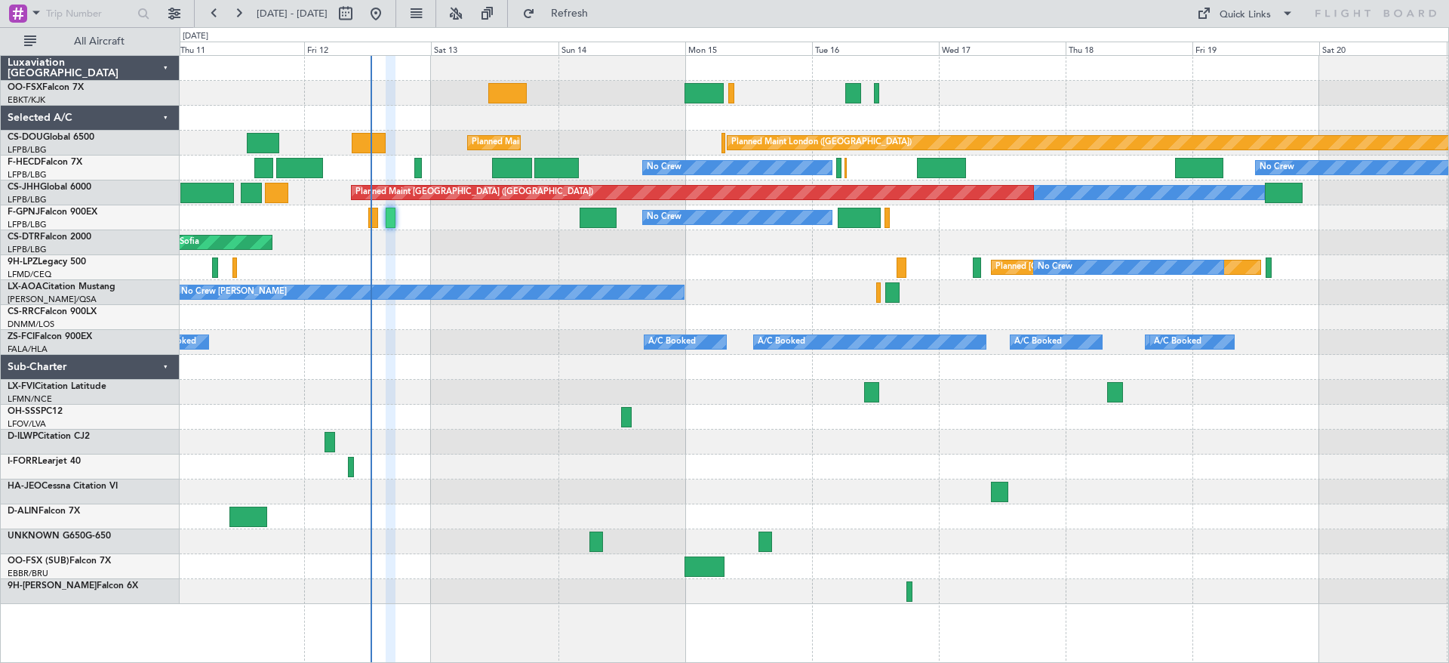
type input "0"
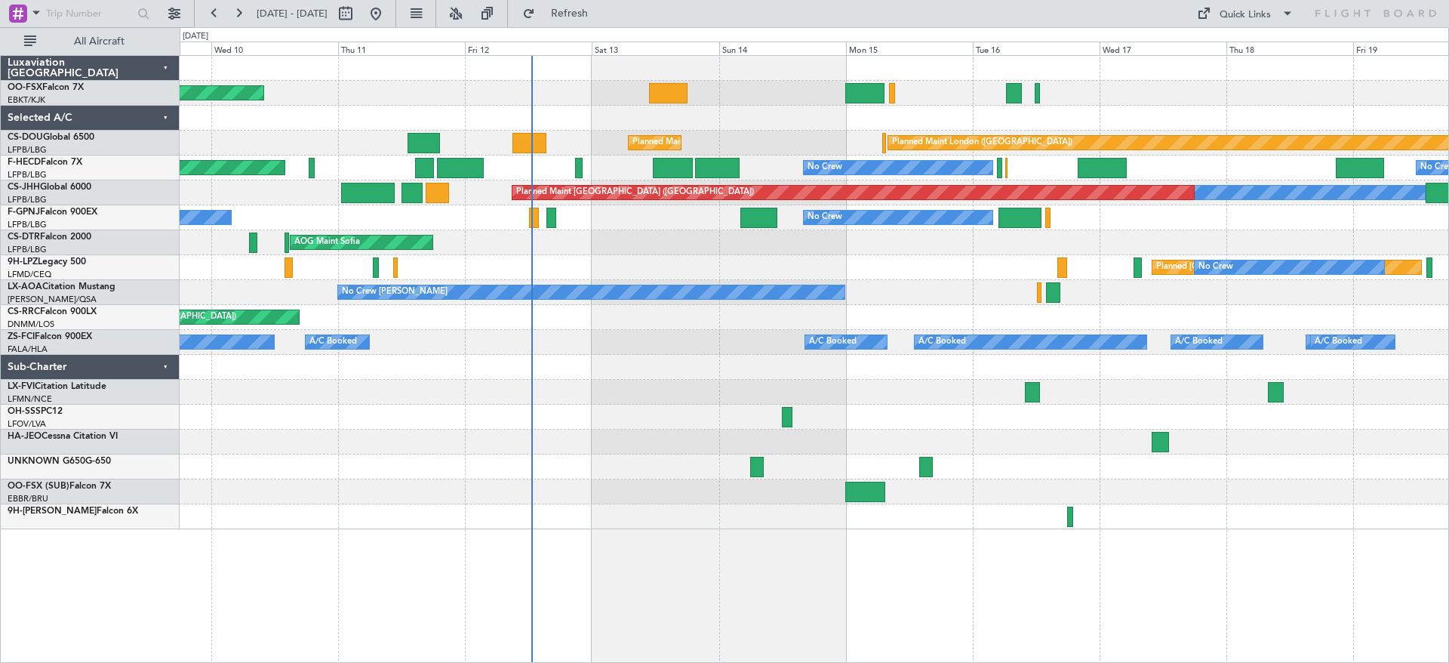
click at [747, 276] on div "Planned Maint Kortrijk-[GEOGRAPHIC_DATA] Planned Maint [GEOGRAPHIC_DATA] ([GEOG…" at bounding box center [814, 292] width 1269 height 473
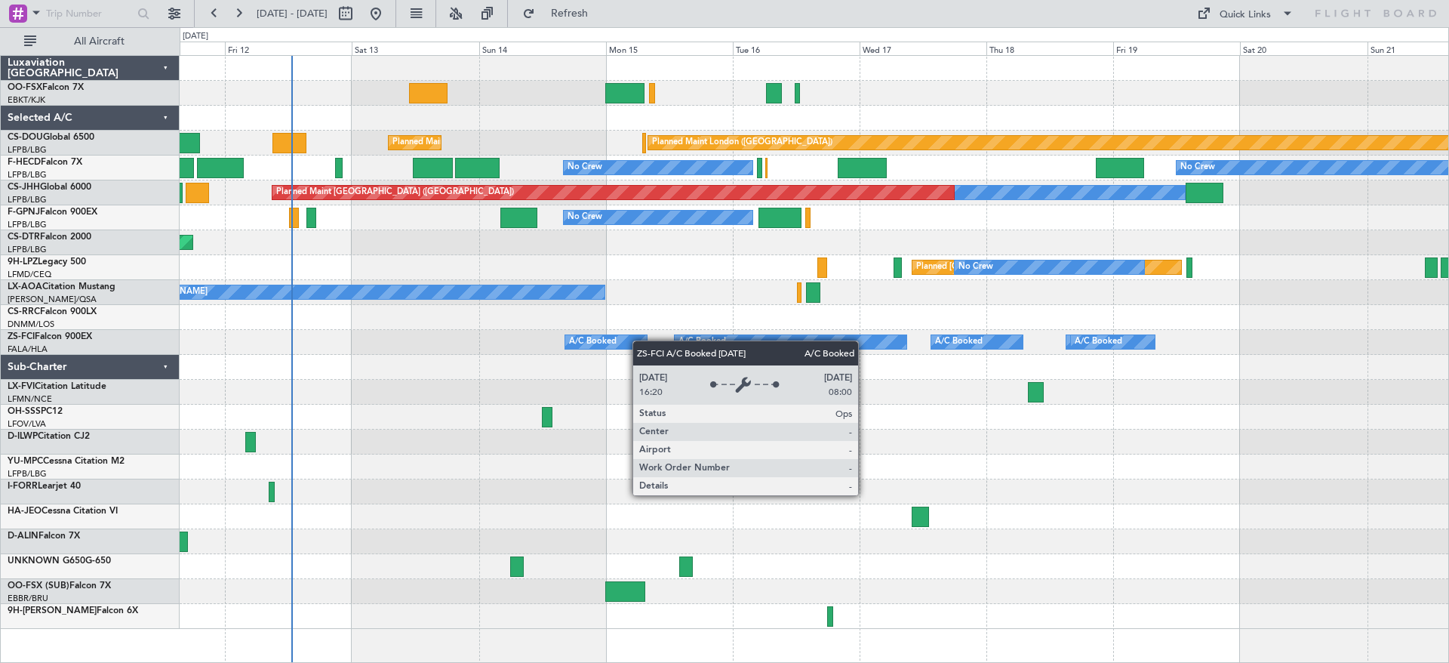
click at [642, 340] on div "Planned Maint Kortrijk-[GEOGRAPHIC_DATA] Planned Maint [GEOGRAPHIC_DATA] ([GEOG…" at bounding box center [814, 342] width 1269 height 573
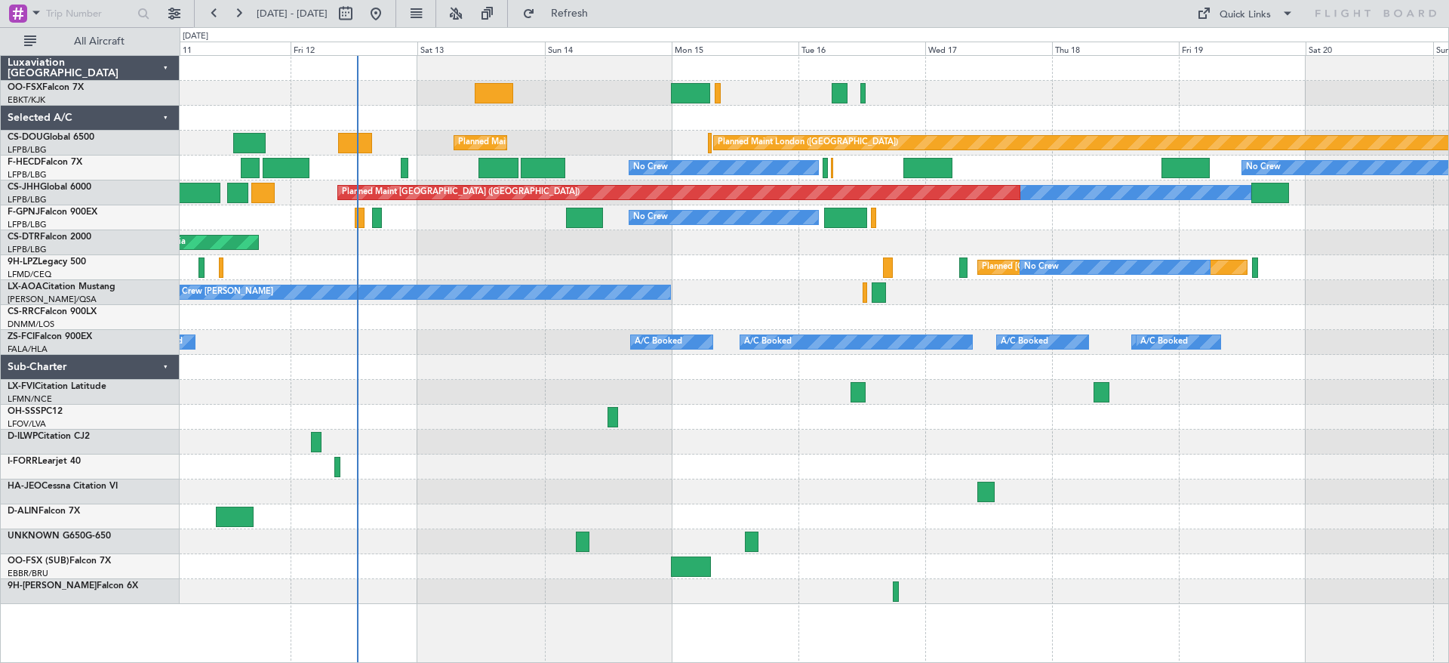
click at [382, 223] on div at bounding box center [377, 218] width 10 height 20
